Goal: Check status: Check status

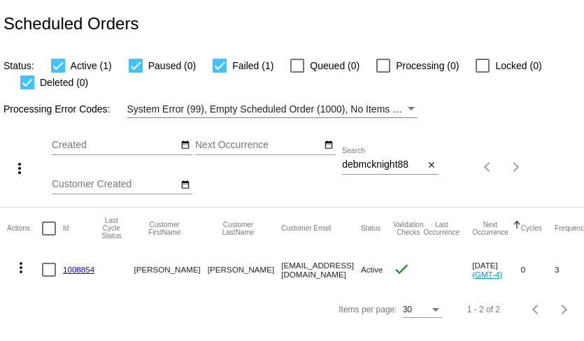
click at [397, 168] on input "debmcknight88" at bounding box center [383, 164] width 82 height 11
paste input "englemans@yahoo.com"
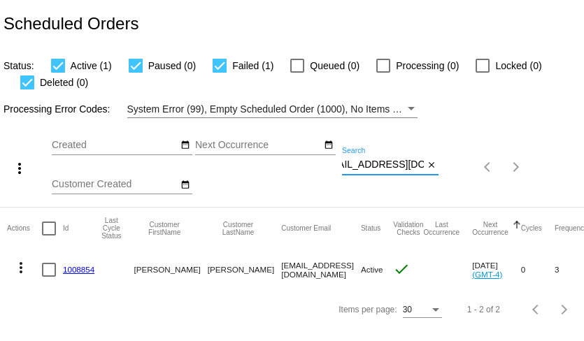
type input "englemans@yahoo.com"
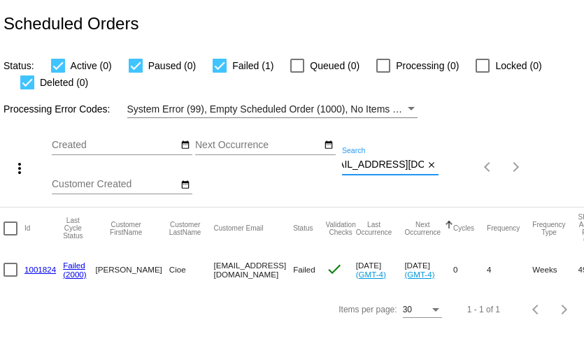
scroll to position [0, 0]
click at [45, 270] on link "1001824" at bounding box center [39, 269] width 31 height 9
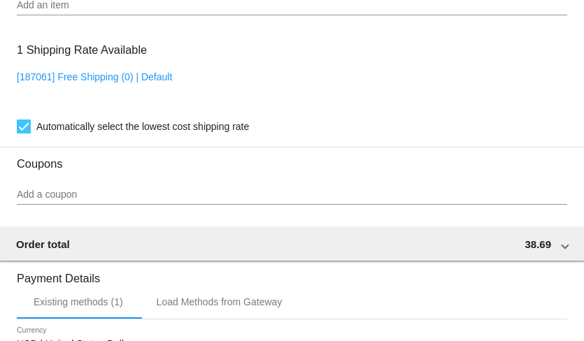
scroll to position [1148, 0]
